Goal: Task Accomplishment & Management: Complete application form

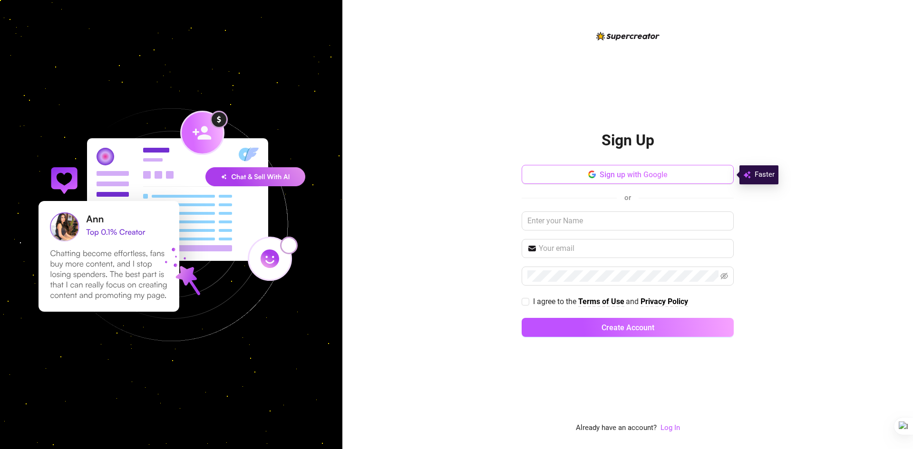
click at [638, 174] on span "Sign up with Google" at bounding box center [634, 174] width 68 height 9
